Goal: Find specific page/section: Find specific page/section

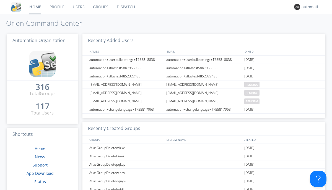
click at [125, 7] on link "Dispatch" at bounding box center [126, 7] width 27 height 14
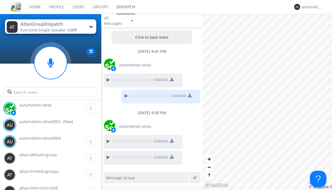
click at [91, 27] on div "button" at bounding box center [91, 27] width 4 height 2
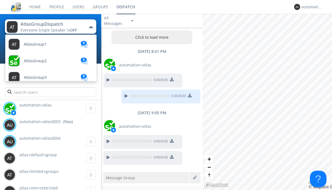
click at [43, 46] on span "AtlasGroupDispatch2" at bounding box center [35, 44] width 23 height 4
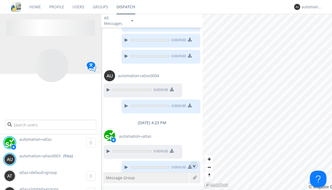
scroll to position [390, 0]
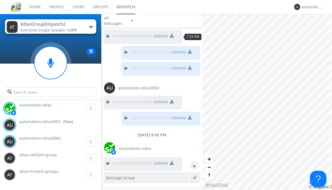
scroll to position [44, 0]
click at [192, 165] on div "^" at bounding box center [194, 165] width 8 height 8
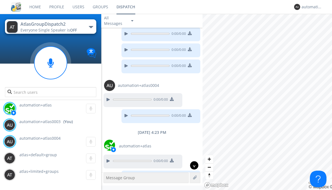
scroll to position [390, 0]
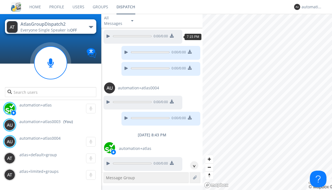
scroll to position [44, 0]
click at [192, 165] on div "^" at bounding box center [194, 165] width 8 height 8
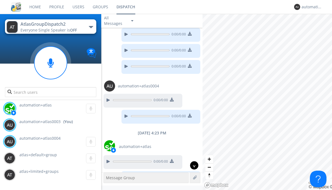
scroll to position [390, 0]
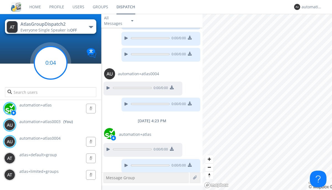
click at [51, 63] on g at bounding box center [50, 62] width 33 height 33
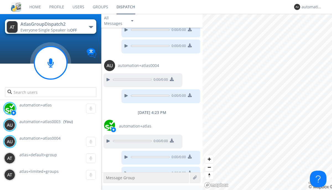
scroll to position [405, 0]
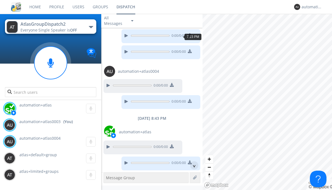
scroll to position [27, 0]
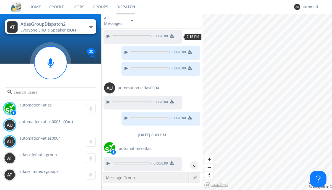
click at [192, 165] on div "^" at bounding box center [194, 165] width 8 height 8
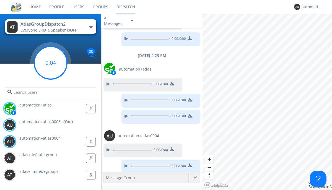
scroll to position [438, 0]
click at [51, 63] on g at bounding box center [50, 62] width 33 height 33
click at [310, 7] on div "automation+atlas0003" at bounding box center [311, 7] width 21 height 6
